Goal: Information Seeking & Learning: Learn about a topic

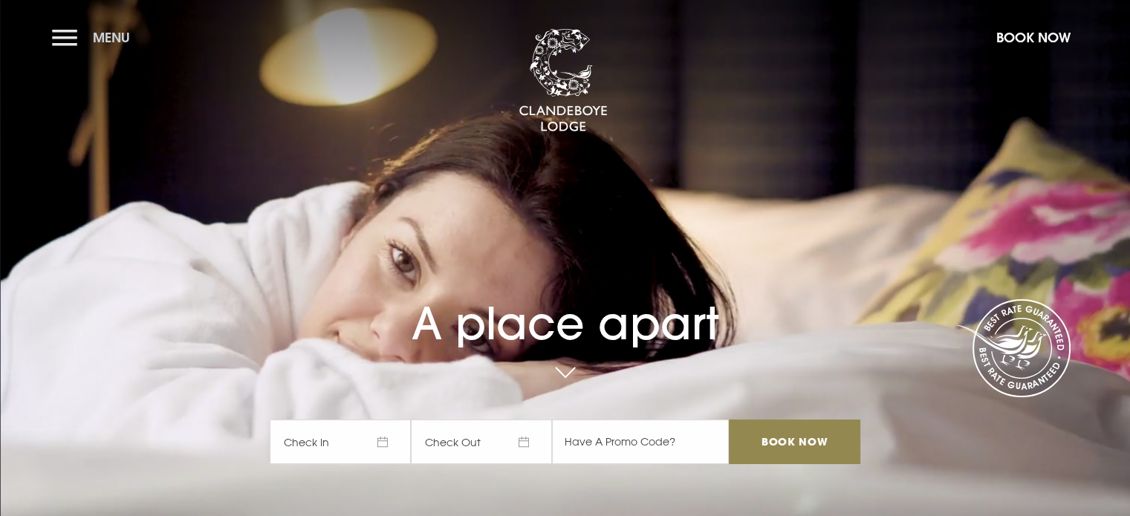
click at [68, 37] on button "Menu" at bounding box center [94, 38] width 85 height 32
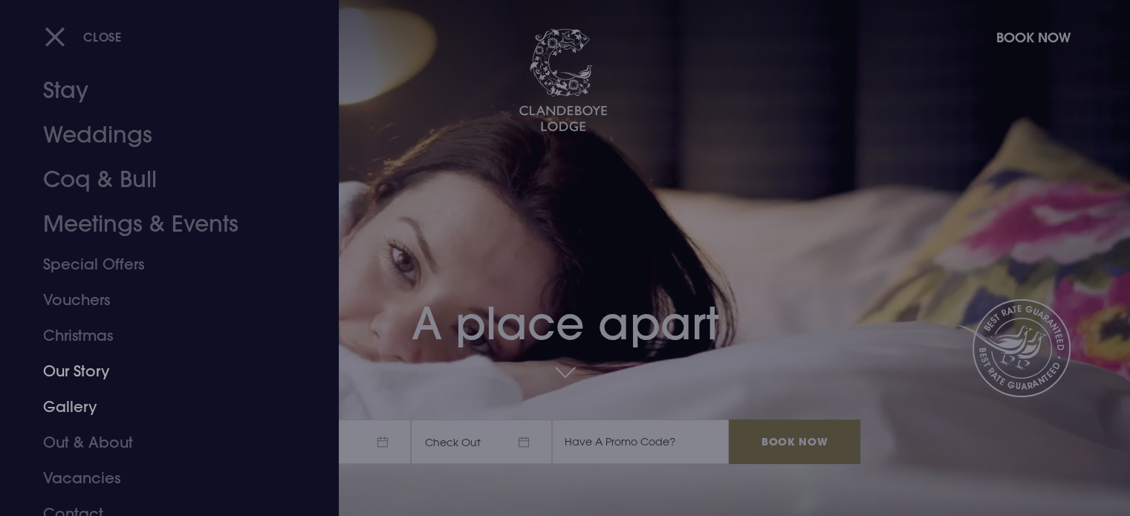
scroll to position [42, 0]
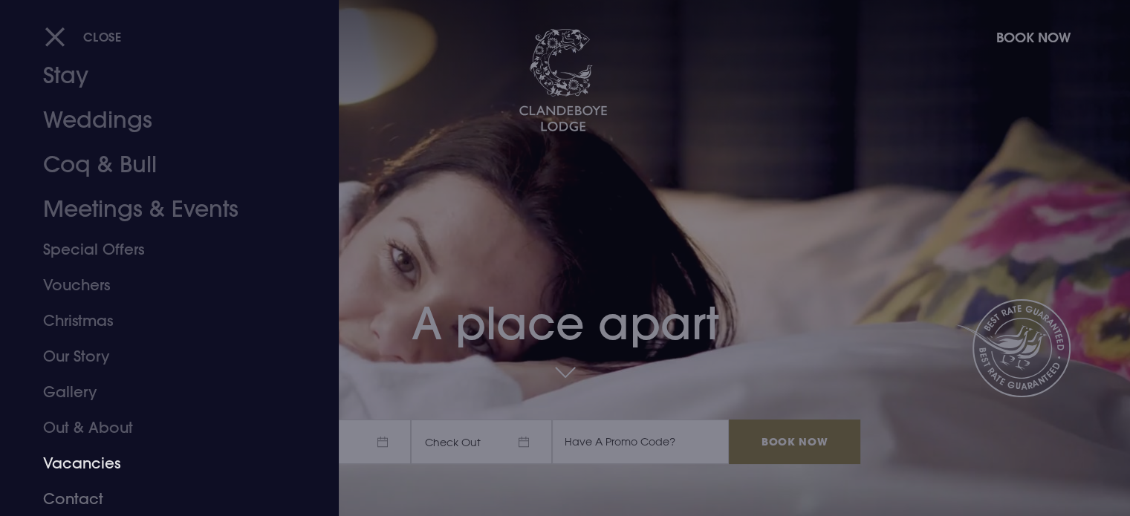
click at [89, 467] on link "Vacancies" at bounding box center [160, 464] width 235 height 36
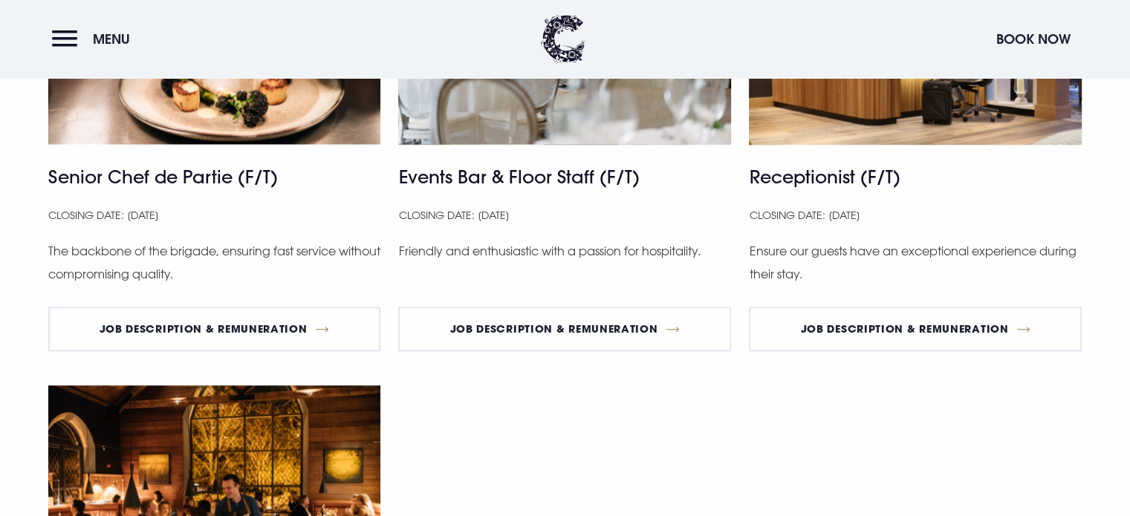
scroll to position [966, 0]
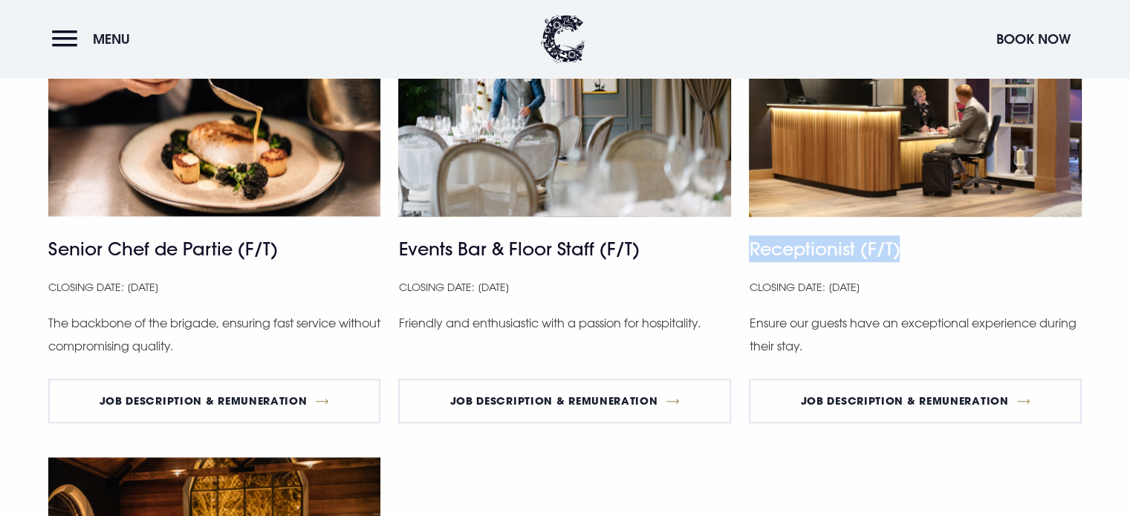
drag, startPoint x: 898, startPoint y: 250, endPoint x: 752, endPoint y: 247, distance: 145.7
click at [752, 247] on h4 "Receptionist (F/T)" at bounding box center [915, 249] width 333 height 27
copy h4 "Receptionist (F/T)"
click at [872, 399] on link "Job Description & Remuneration" at bounding box center [915, 401] width 333 height 45
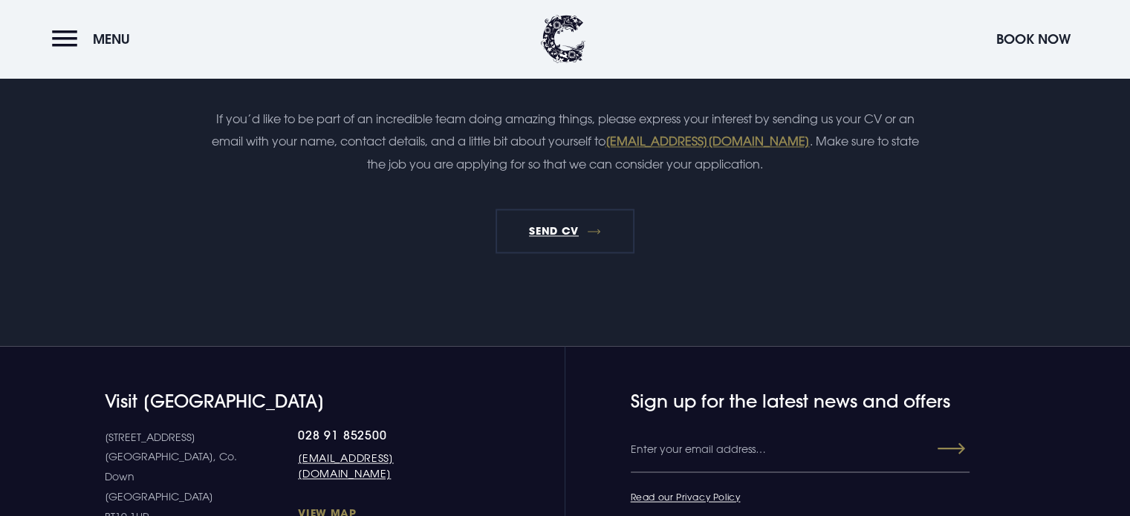
scroll to position [2382, 0]
